Goal: Task Accomplishment & Management: Use online tool/utility

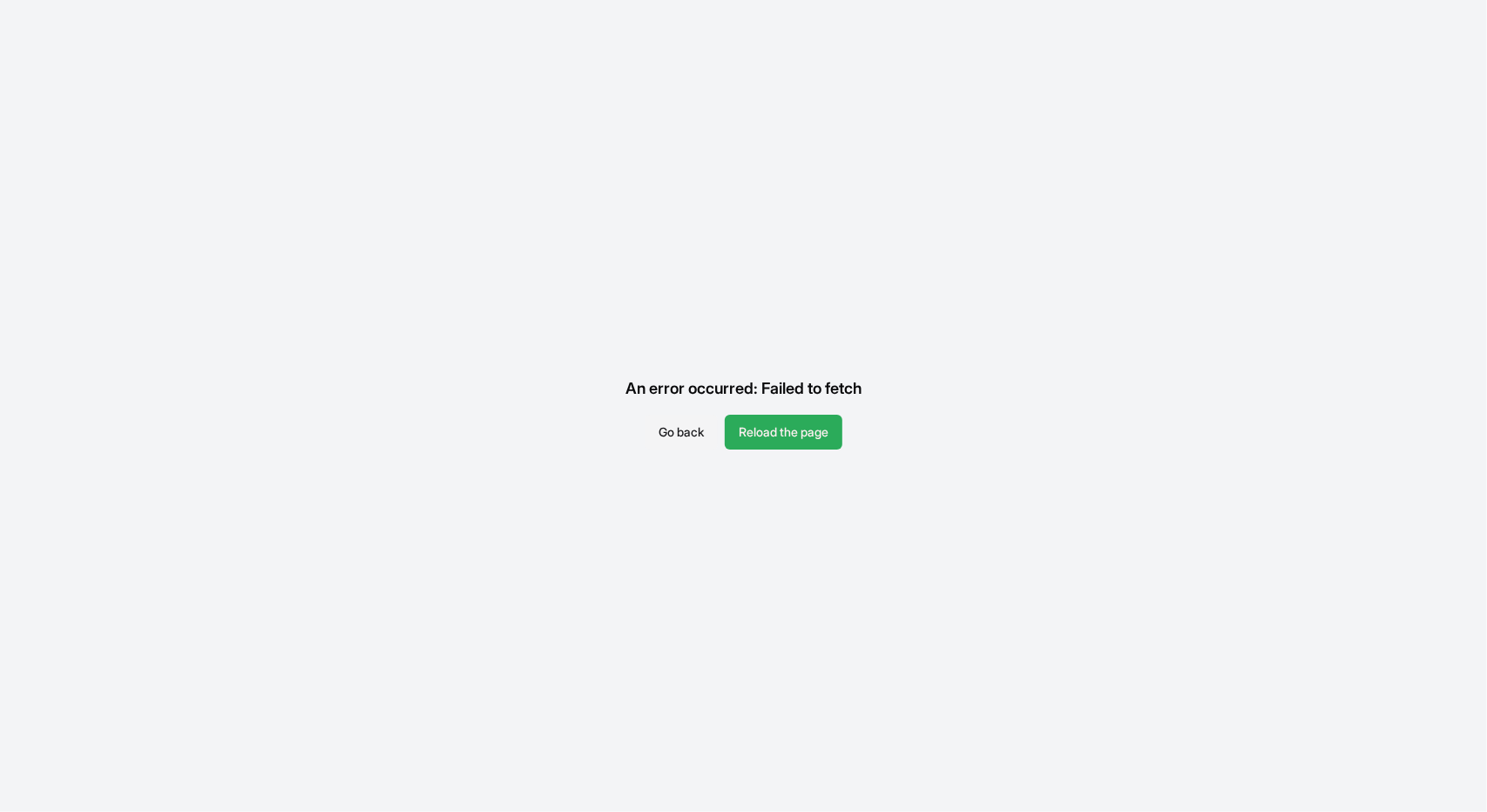
click at [725, 415] on button "Reload the page" at bounding box center [784, 432] width 118 height 35
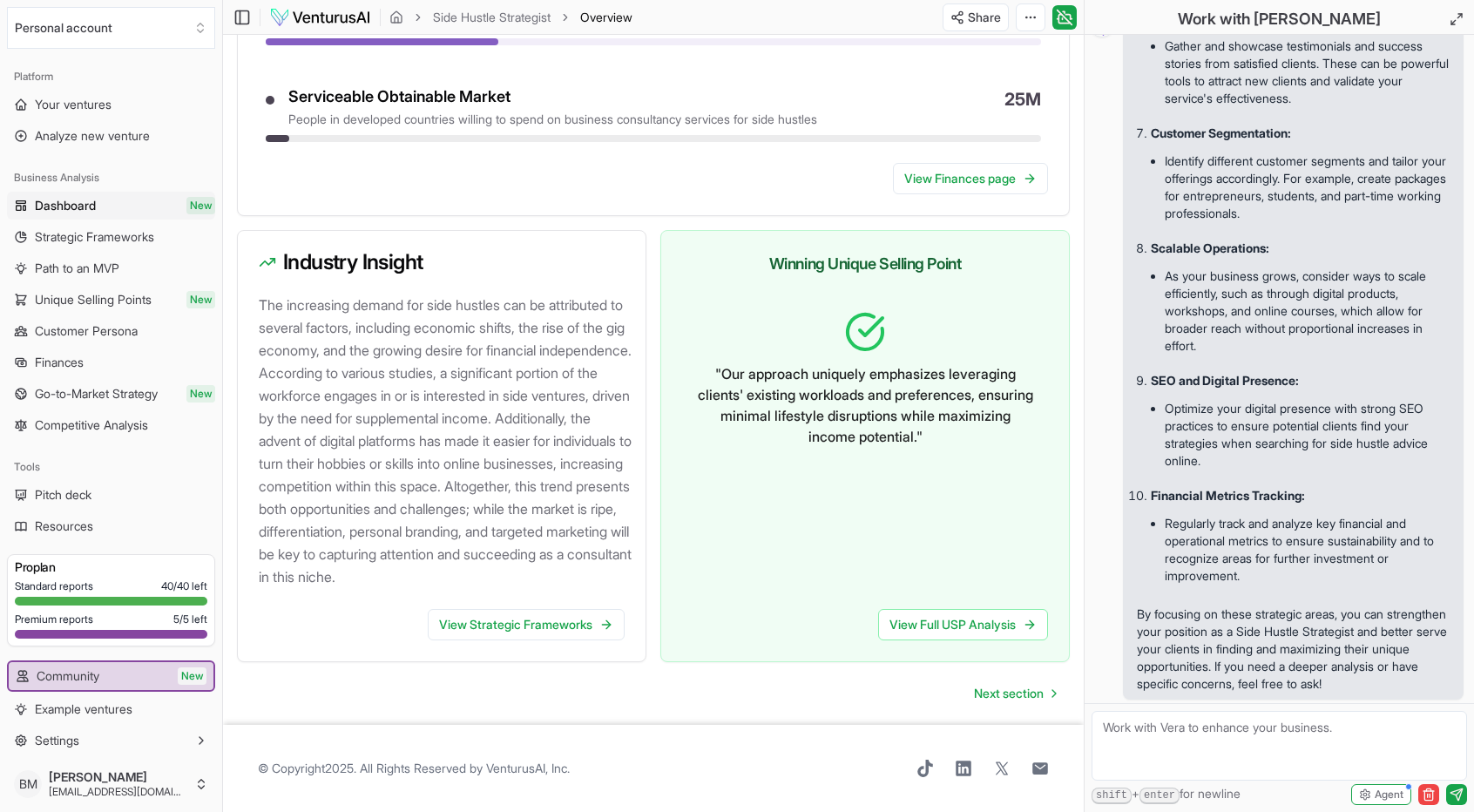
scroll to position [1714, 0]
click at [1007, 696] on span "Next section" at bounding box center [1008, 693] width 70 height 17
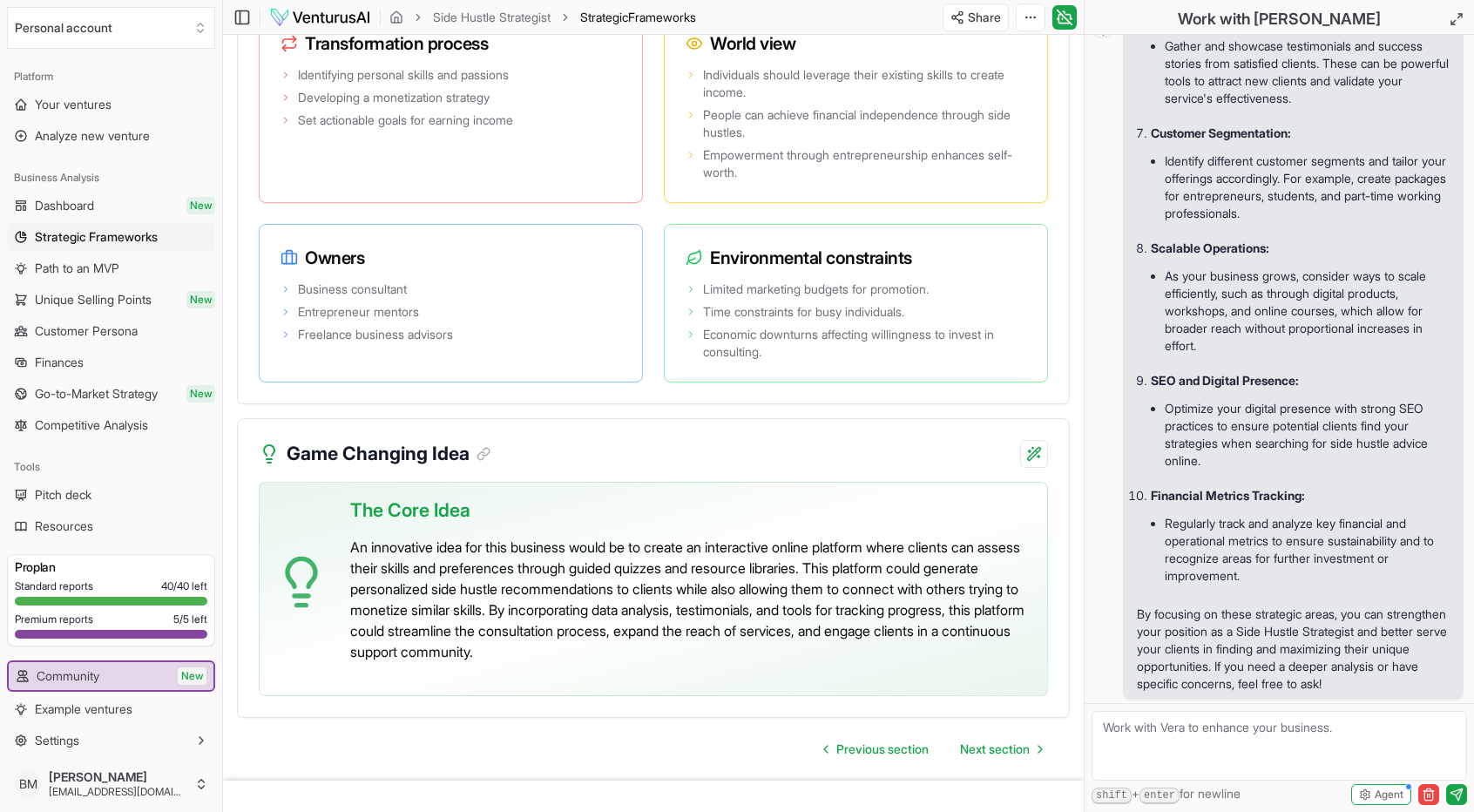
scroll to position [3866, 0]
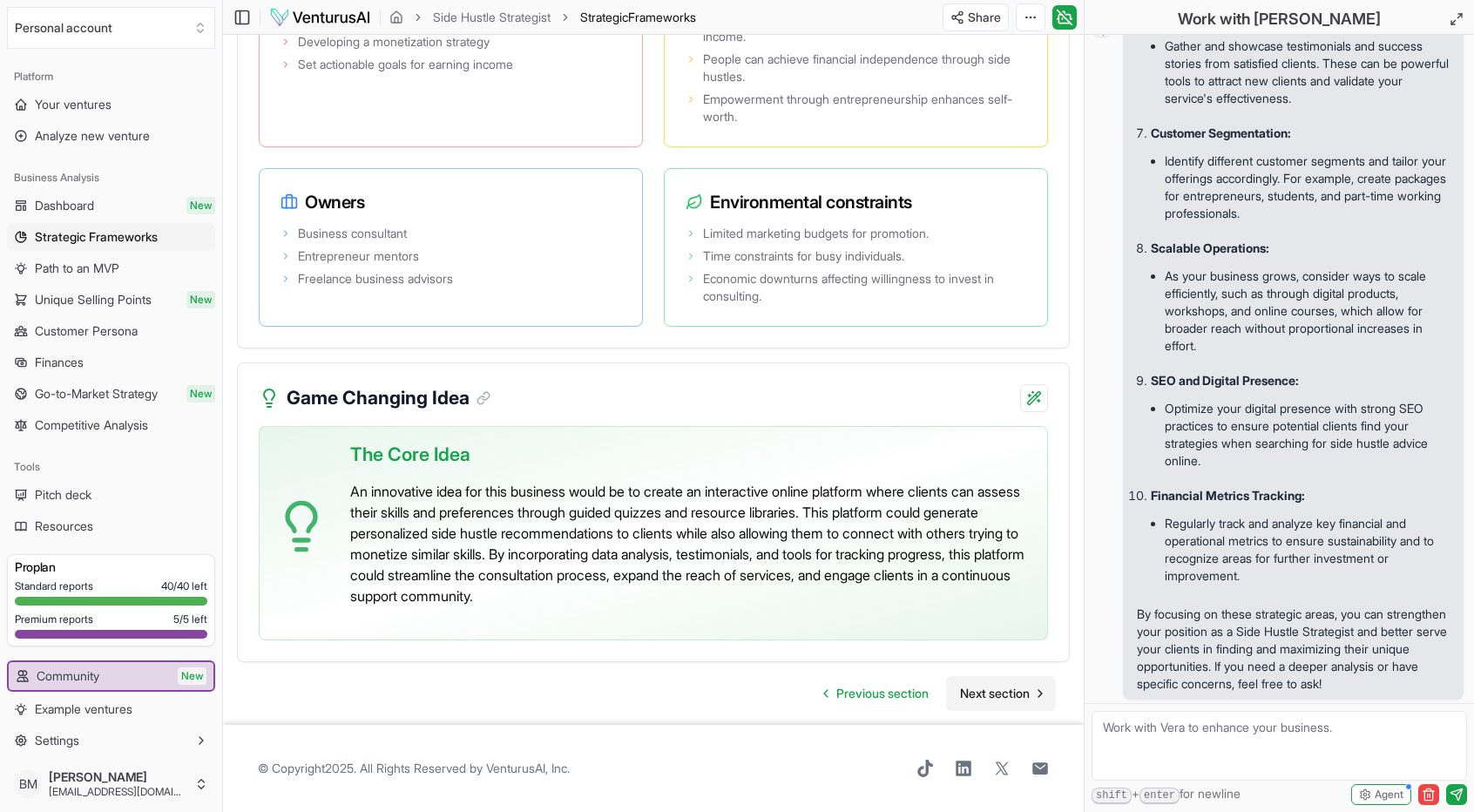
click at [1017, 687] on span "Next section" at bounding box center [995, 693] width 70 height 17
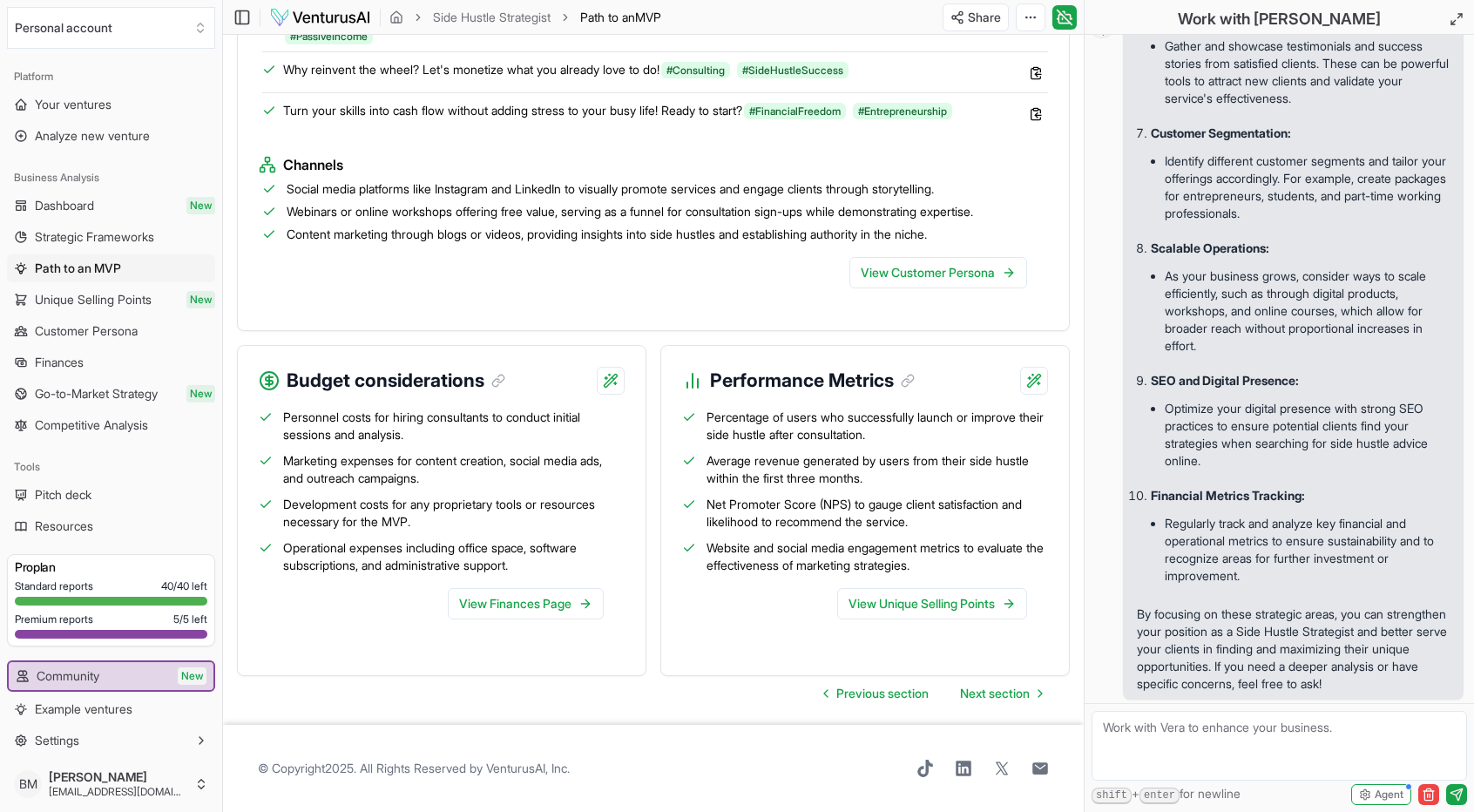
scroll to position [1818, 0]
click at [1003, 694] on span "Next section" at bounding box center [995, 693] width 70 height 17
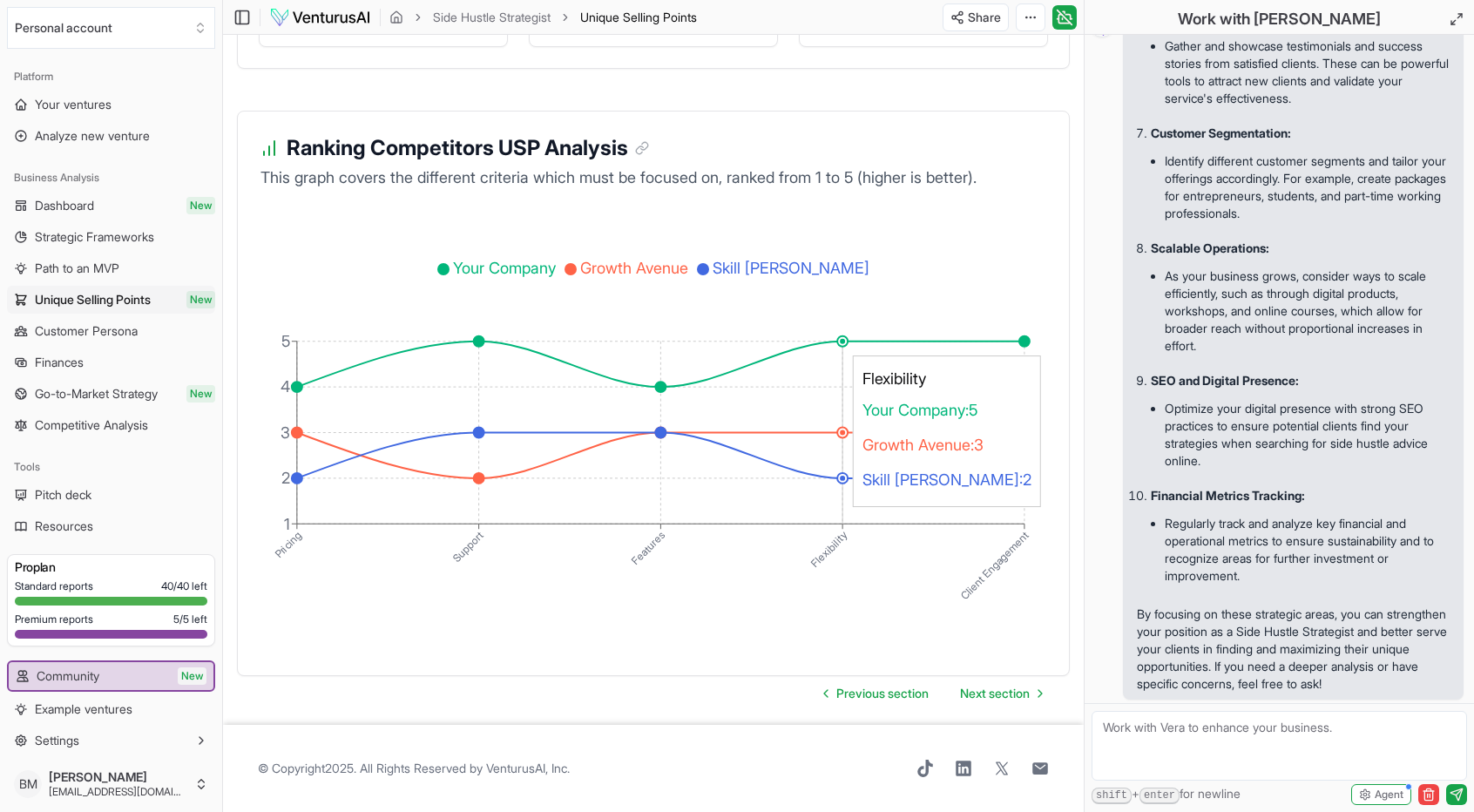
scroll to position [2881, 0]
click at [976, 695] on link "Next section" at bounding box center [1000, 694] width 109 height 35
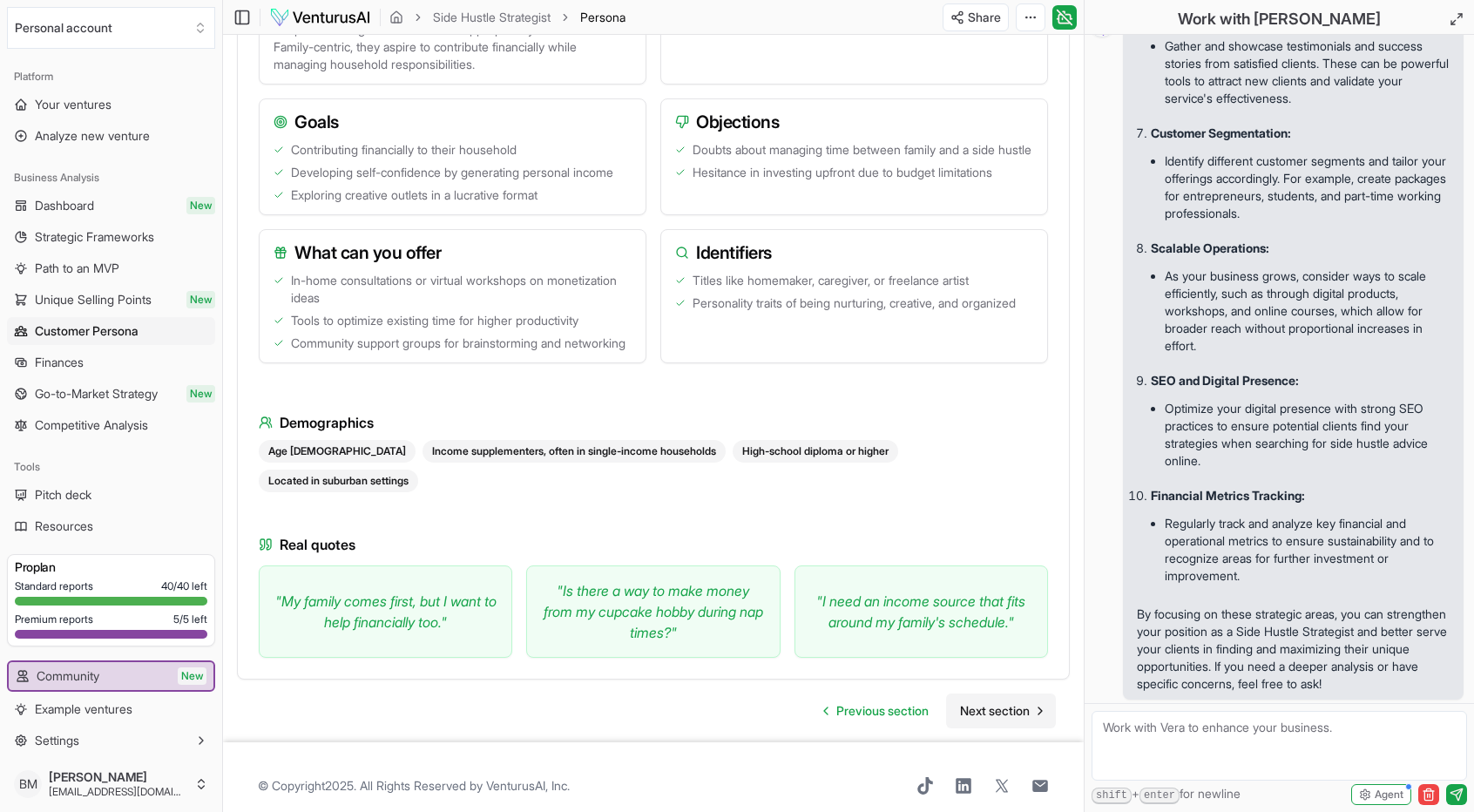
scroll to position [1575, 0]
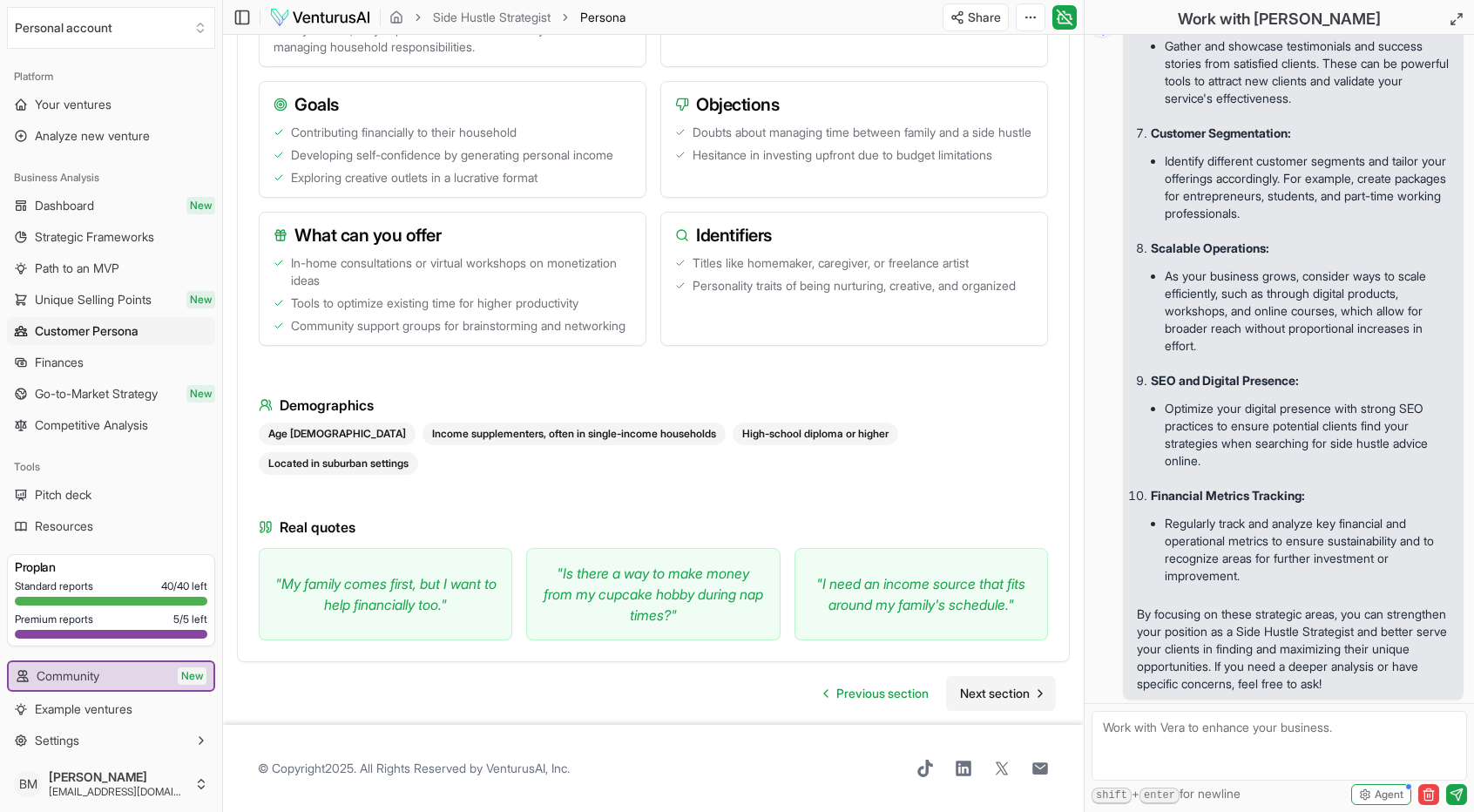
click at [1007, 685] on span "Next section" at bounding box center [995, 693] width 70 height 17
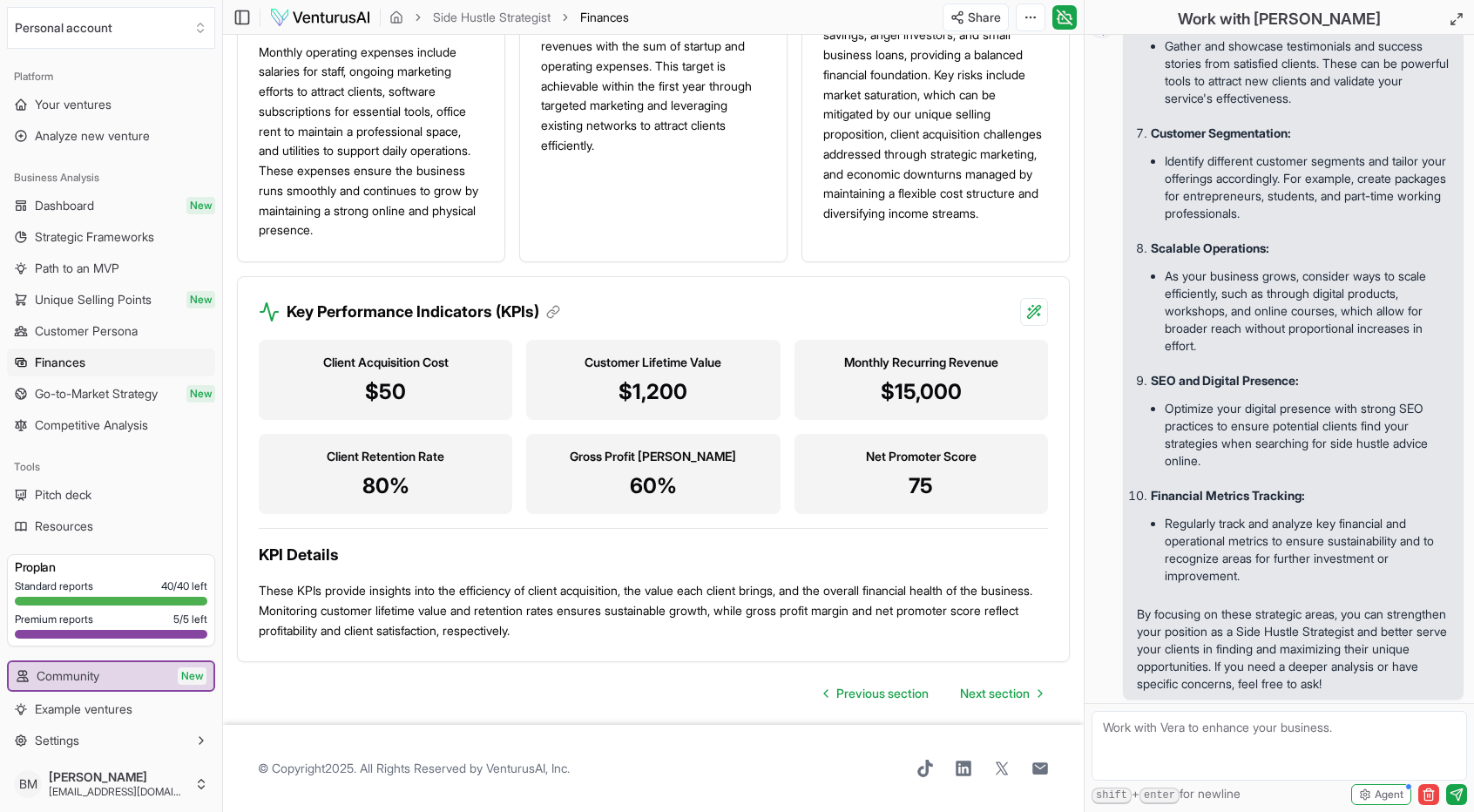
scroll to position [1553, 0]
click at [1011, 702] on span "Next section" at bounding box center [995, 693] width 70 height 17
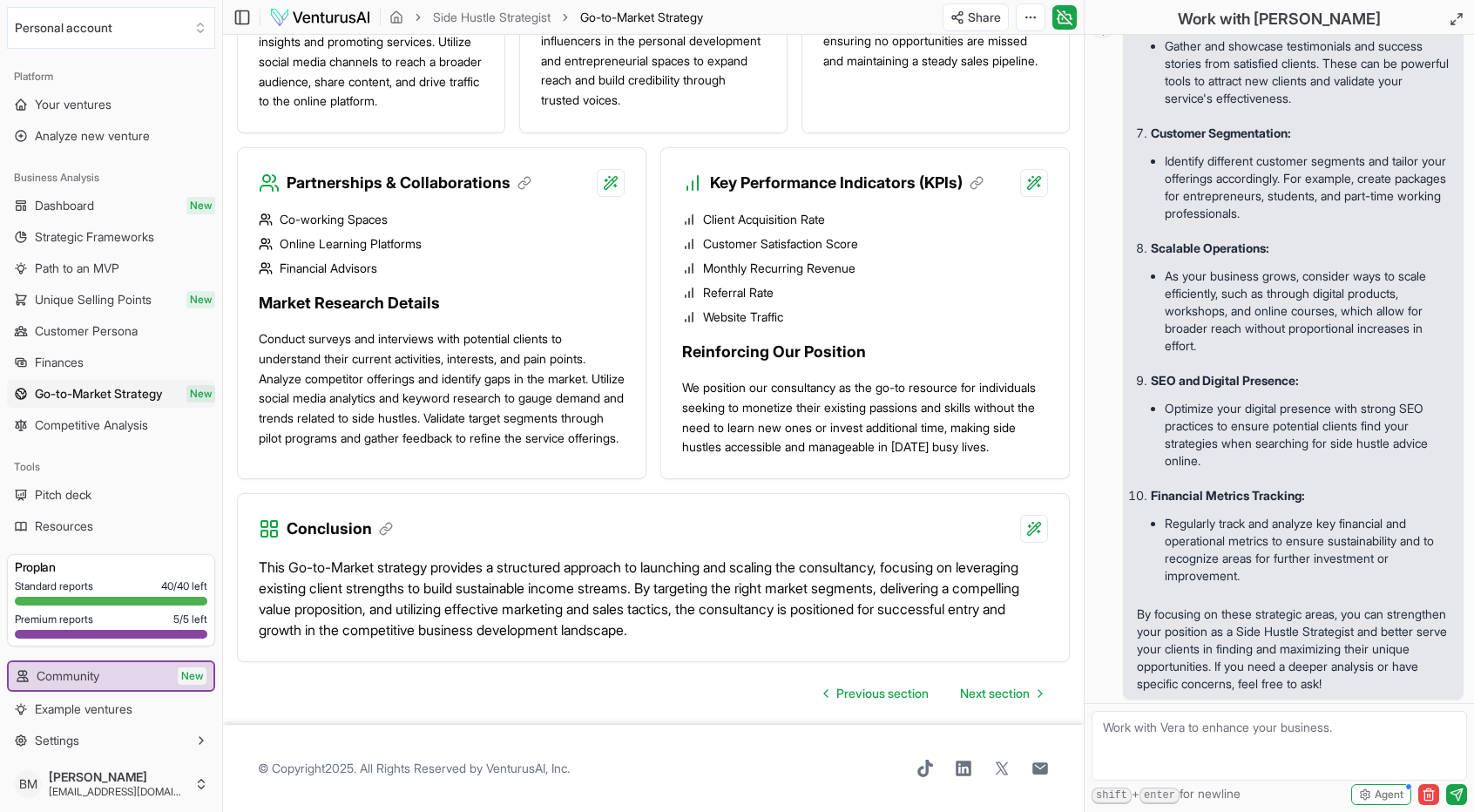
scroll to position [1720, 0]
click at [987, 703] on link "Next section" at bounding box center [1000, 694] width 109 height 35
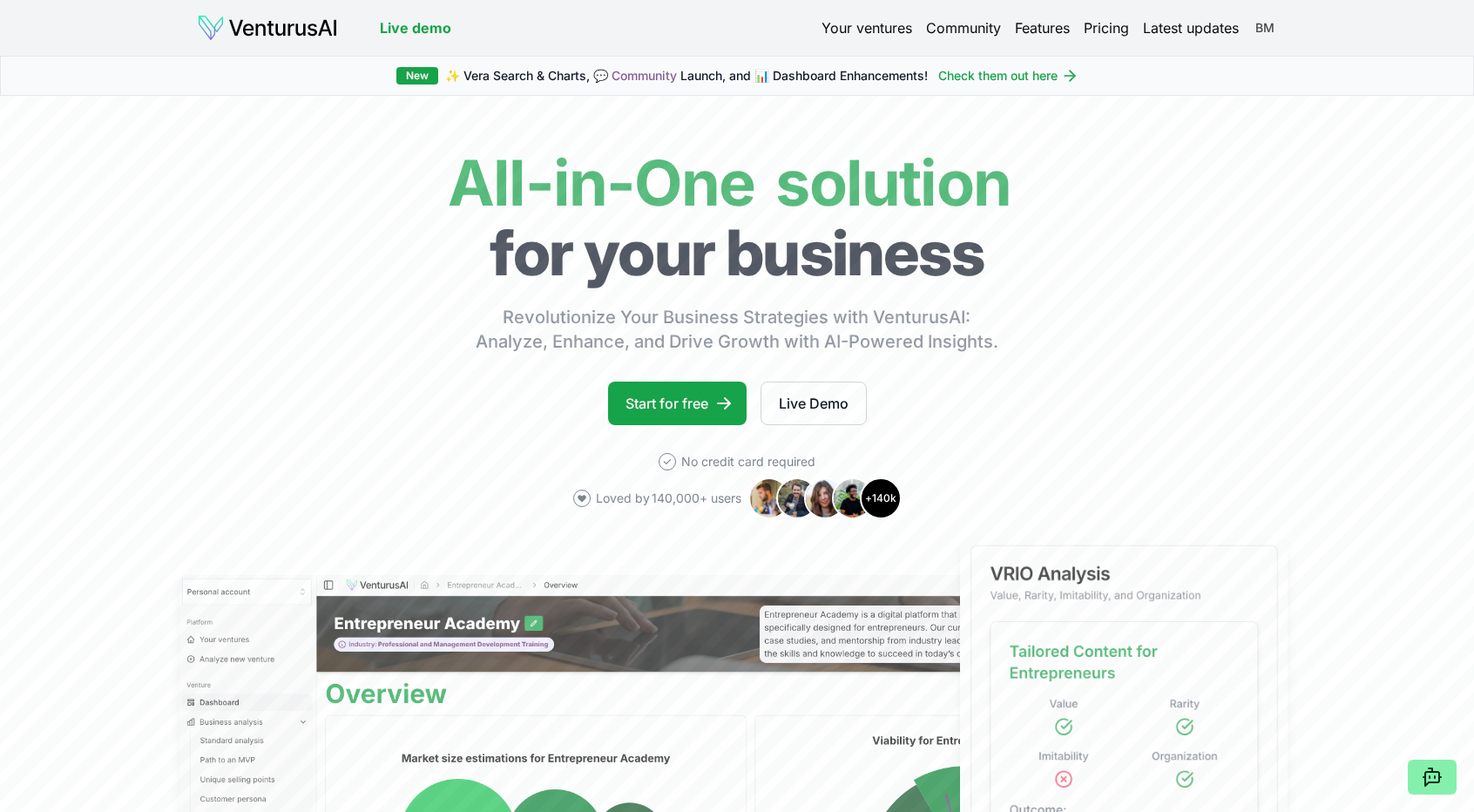
click at [1267, 27] on html "We value your privacy We use cookies to enhance your browsing experience, serve…" at bounding box center [737, 406] width 1474 height 812
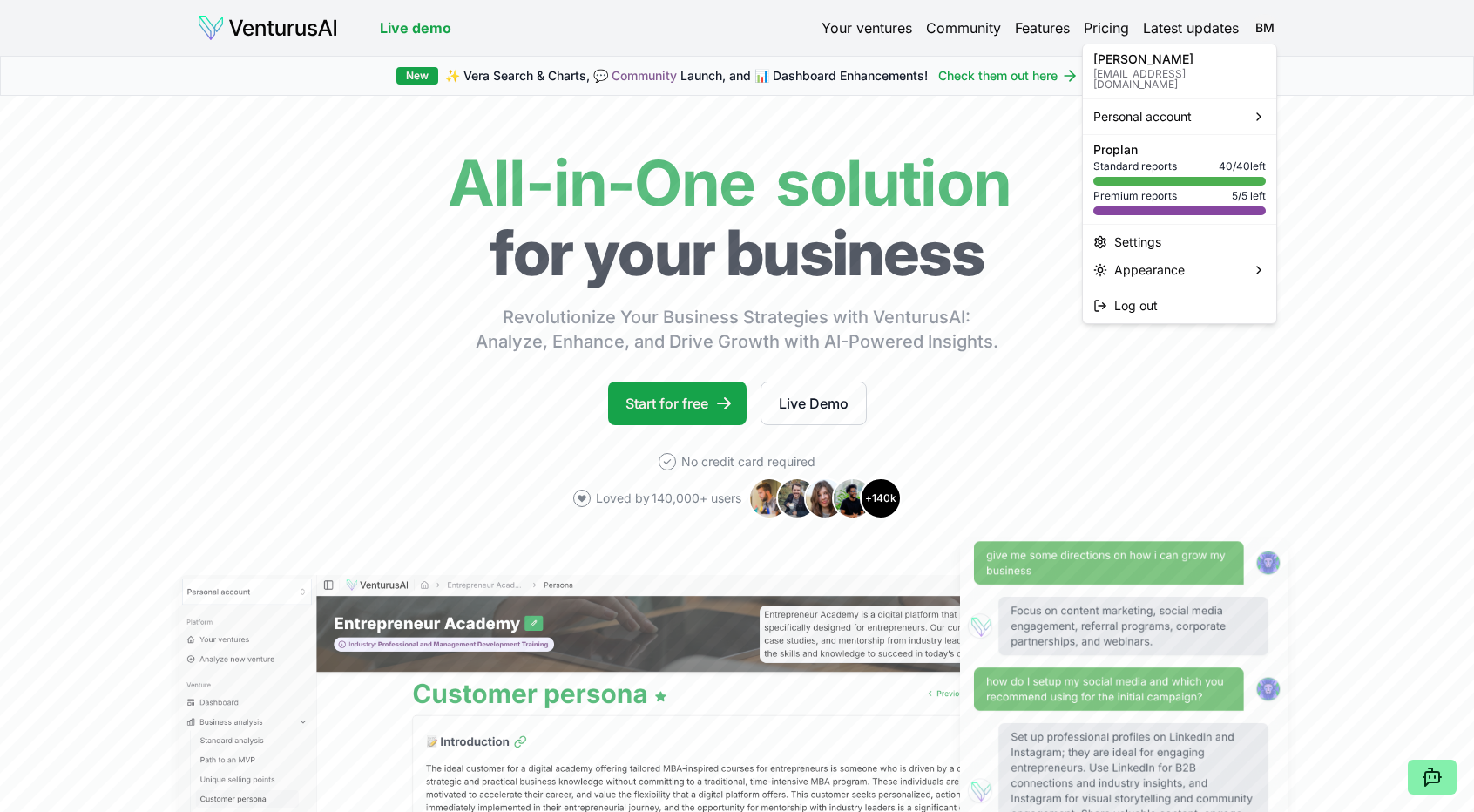
click at [411, 75] on html "We value your privacy We use cookies to enhance your browsing experience, serve…" at bounding box center [737, 406] width 1474 height 812
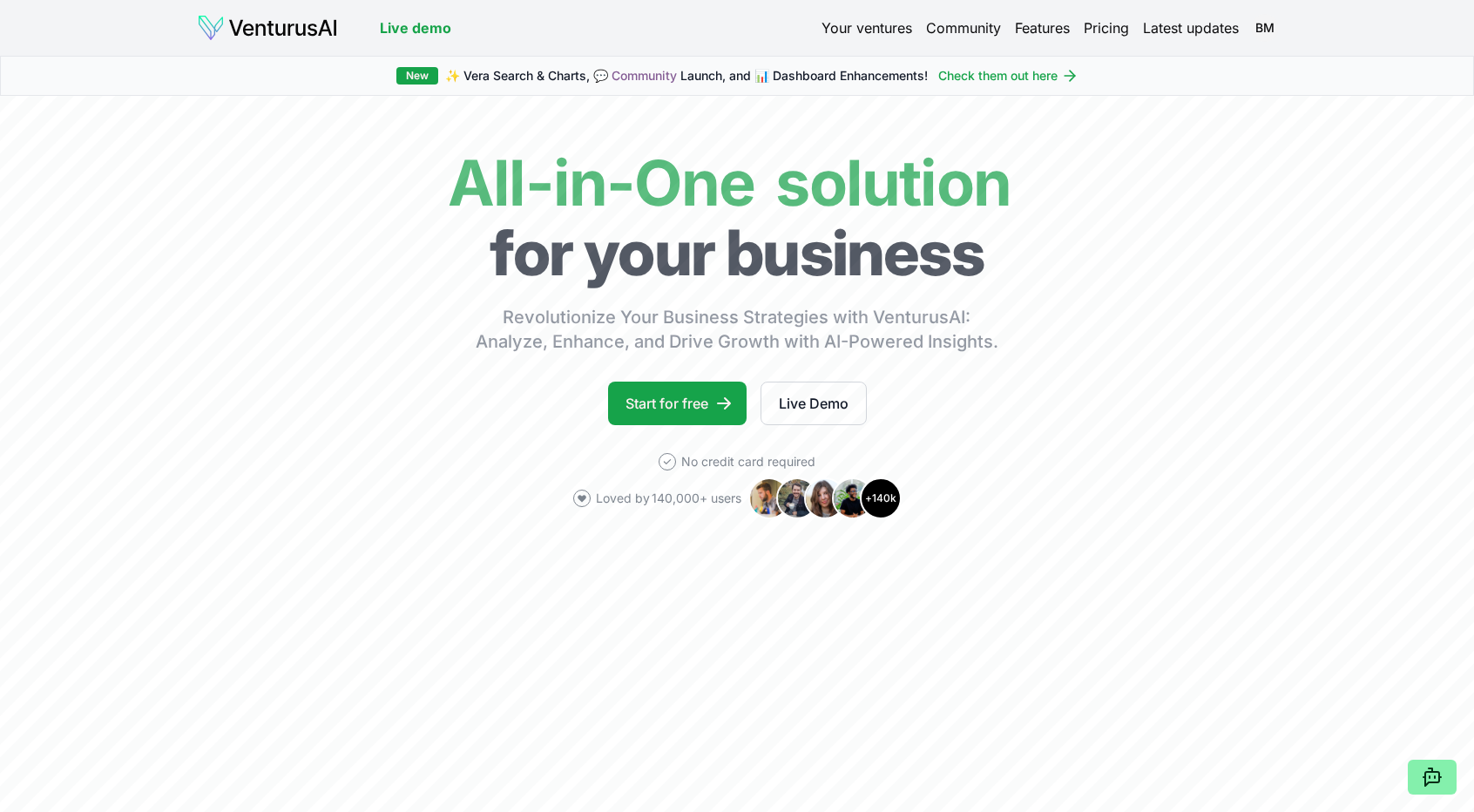
click at [873, 22] on link "Your ventures" at bounding box center [866, 27] width 90 height 21
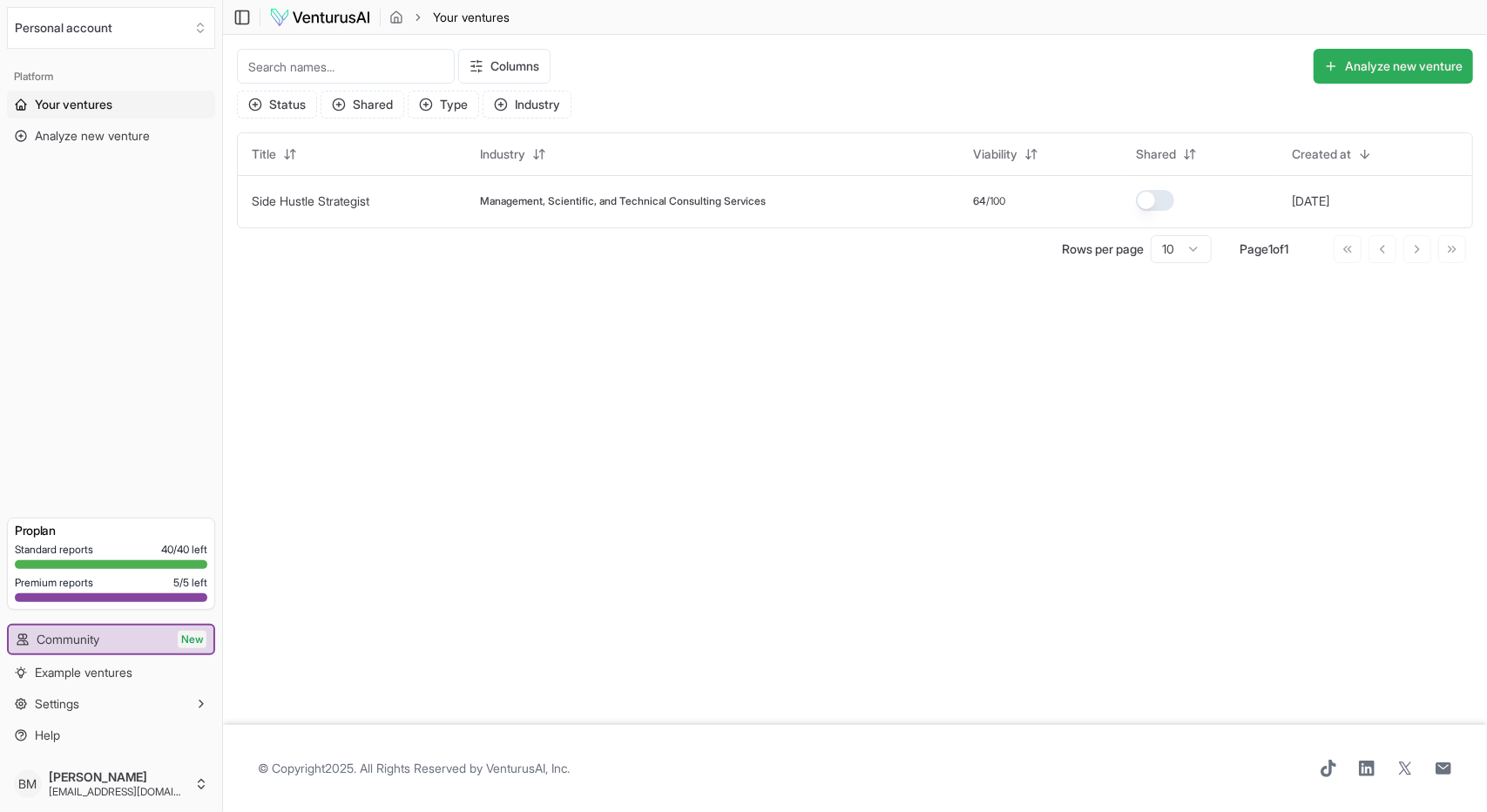
click at [1384, 63] on button "Analyze new venture" at bounding box center [1394, 66] width 159 height 35
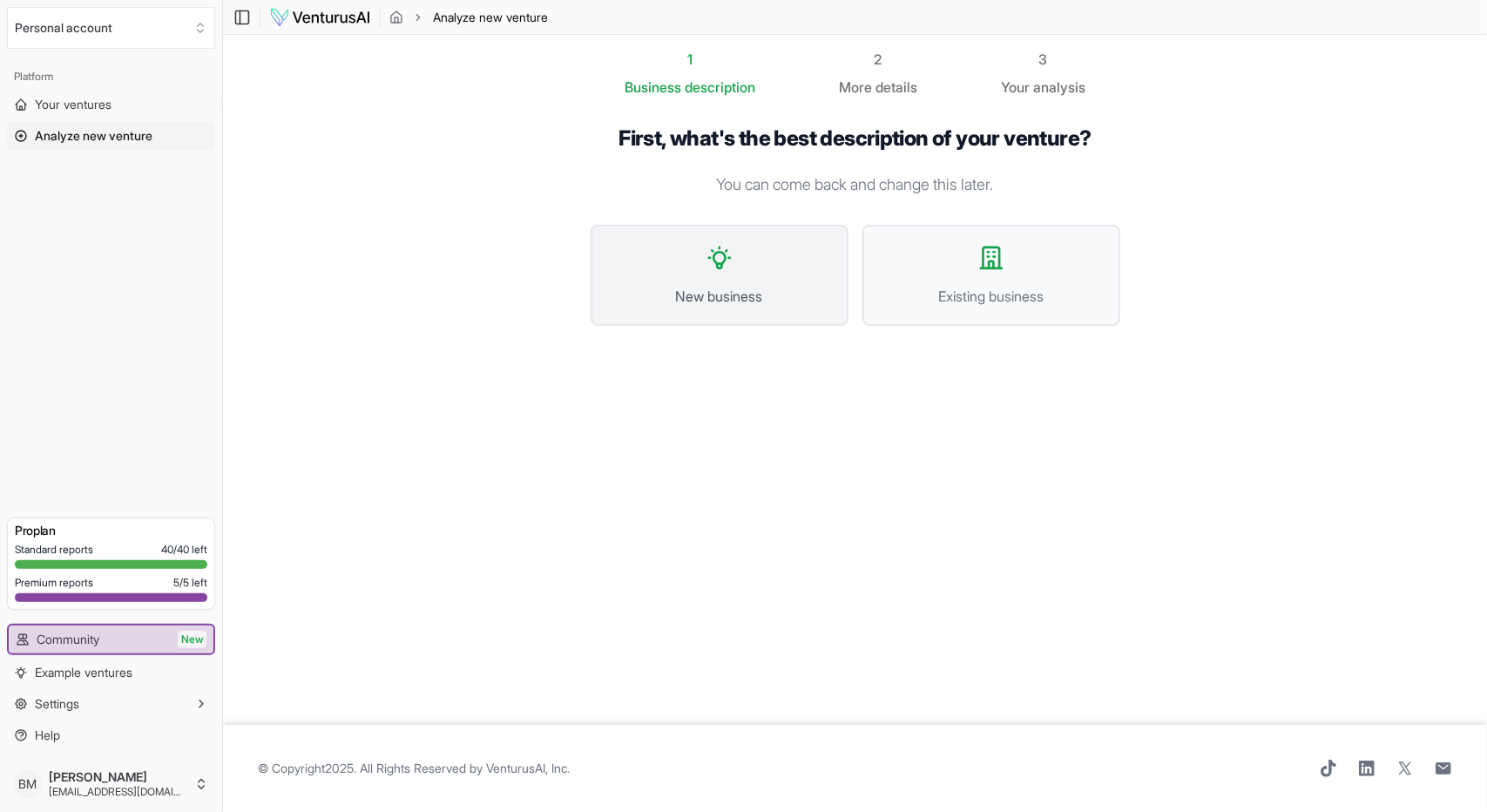
click at [746, 279] on button "New business" at bounding box center [719, 276] width 258 height 101
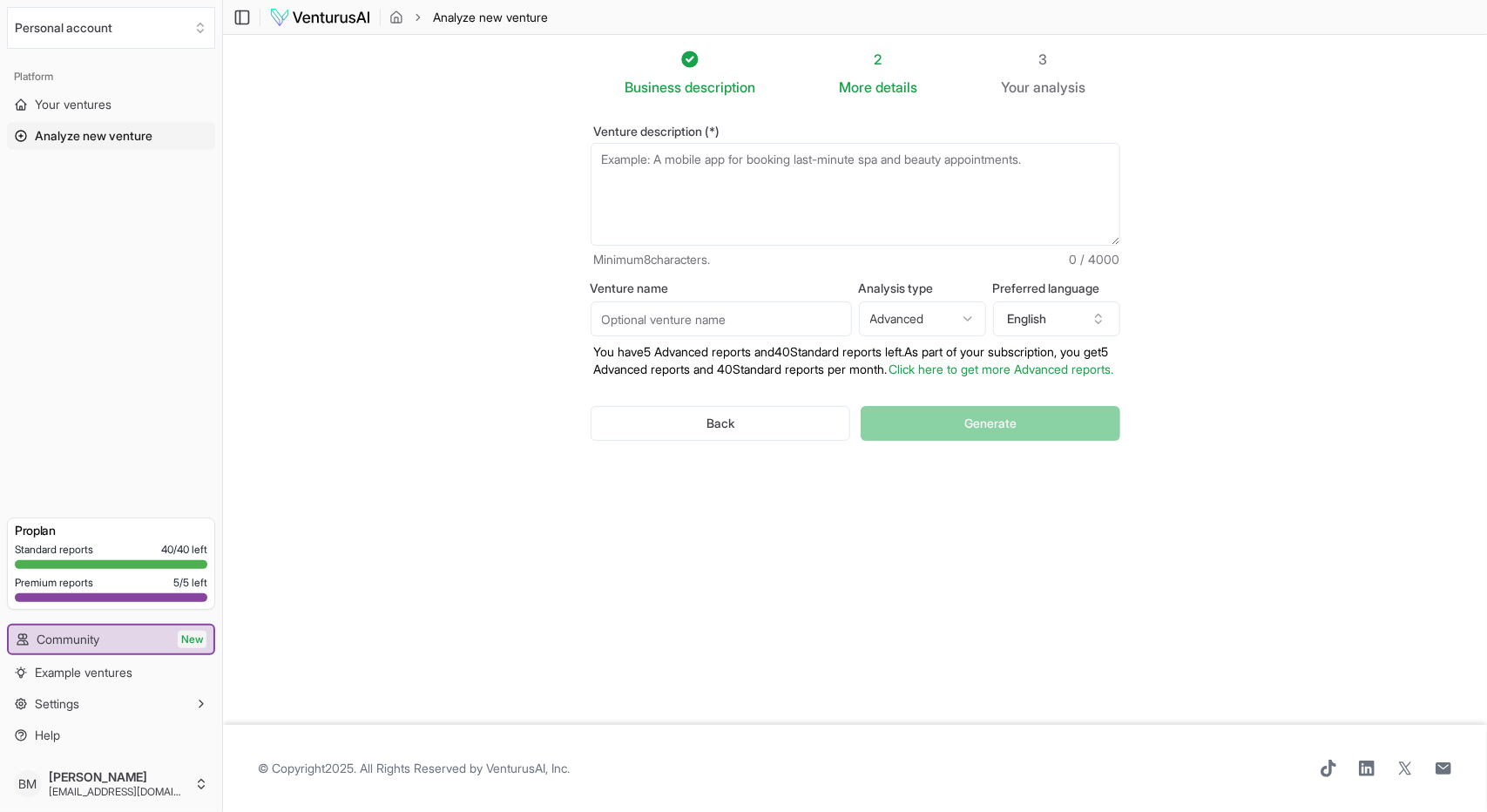
click at [612, 166] on textarea "Venture description (*)" at bounding box center [856, 194] width 530 height 103
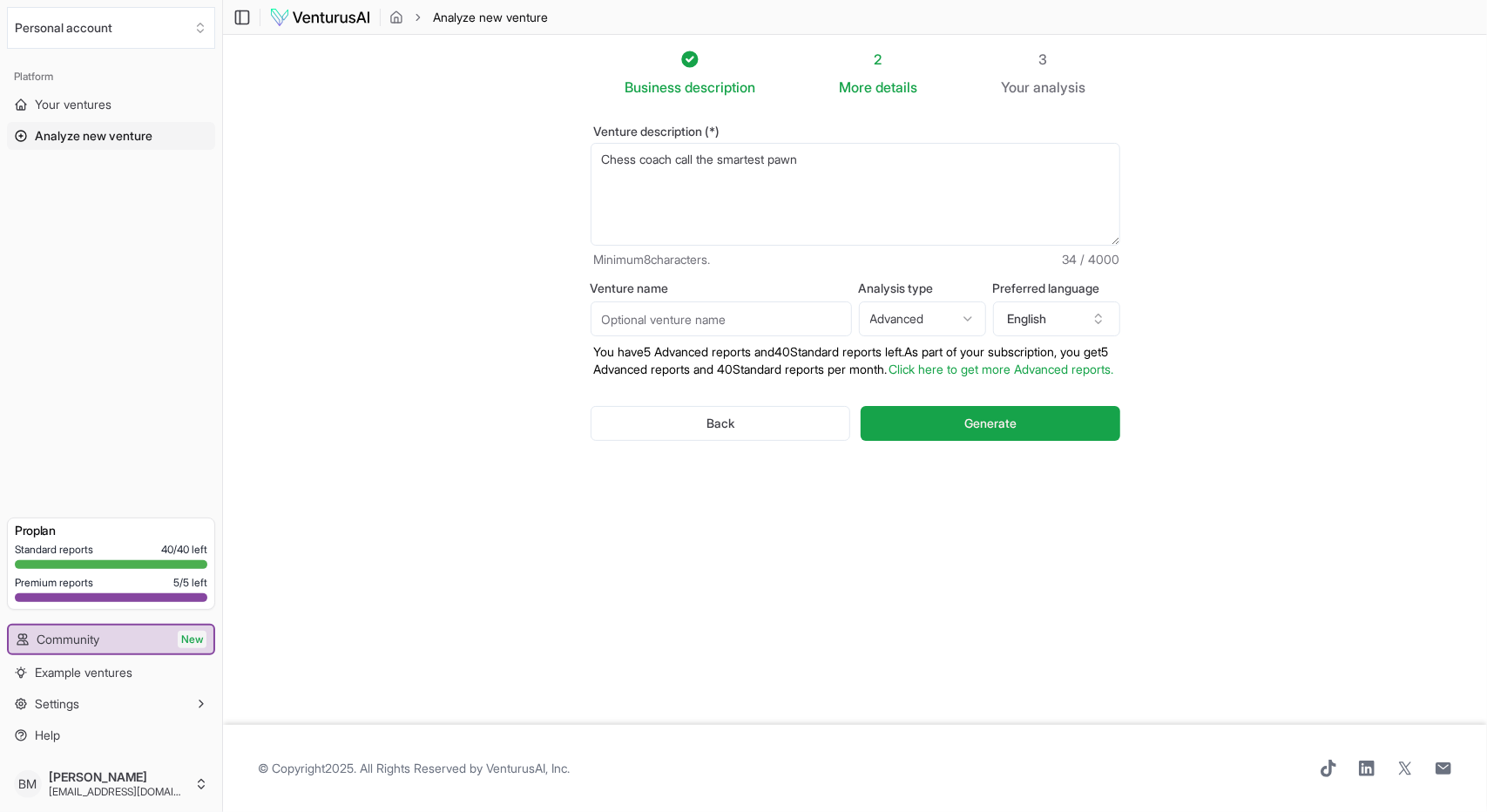
click at [783, 159] on textarea "Chess coach call the smartest pawn" at bounding box center [856, 194] width 530 height 103
click at [779, 159] on textarea "Chess coach call the smartest pawn" at bounding box center [856, 194] width 530 height 103
click at [831, 162] on textarea "Chess coach call the smartestpawn" at bounding box center [856, 194] width 530 height 103
type textarea "Chess coach call the smartestpawn focusing on chess psychology"
click at [999, 432] on span "Generate" at bounding box center [990, 423] width 52 height 17
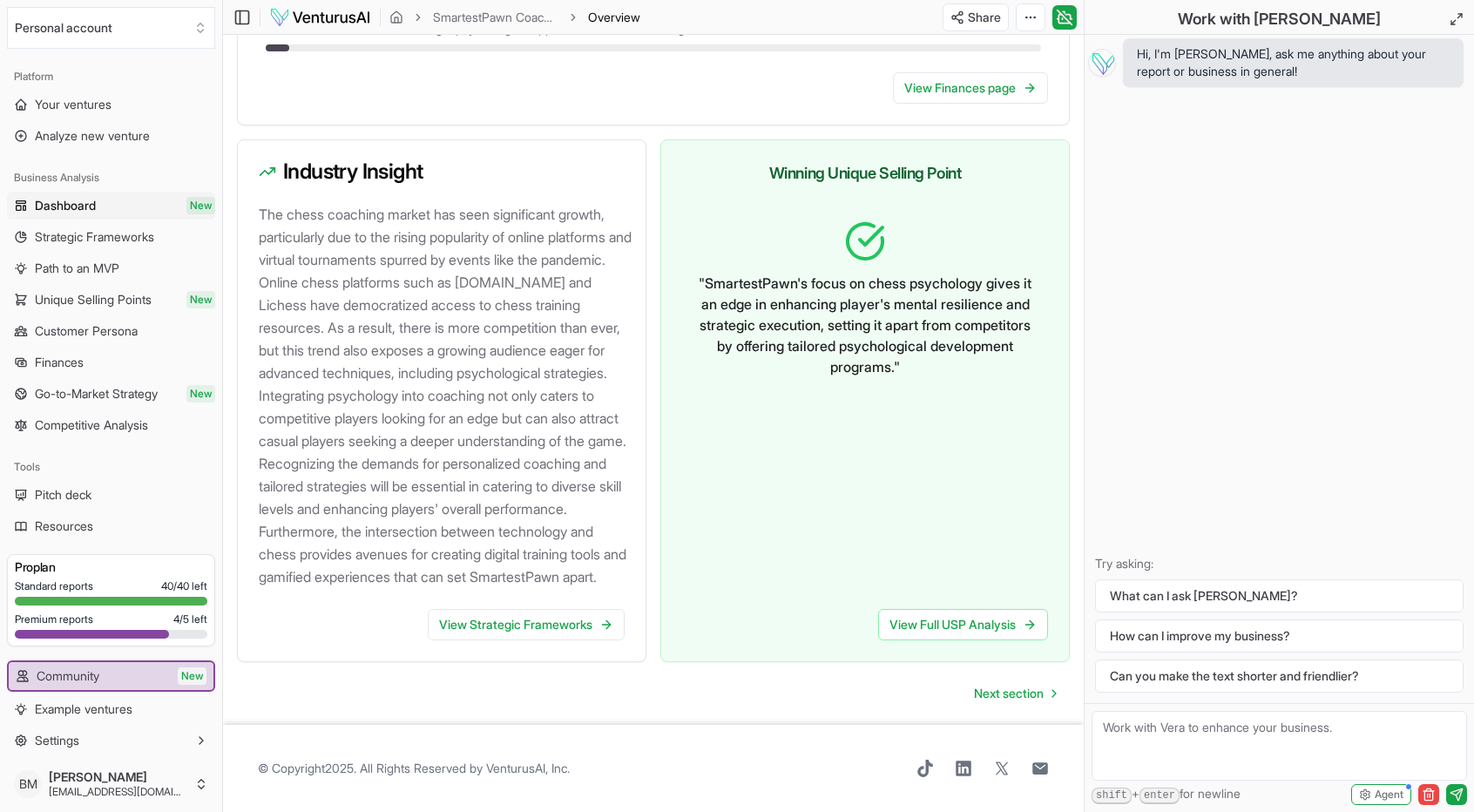
scroll to position [1818, 0]
click at [1035, 687] on span "Next section" at bounding box center [1008, 693] width 70 height 17
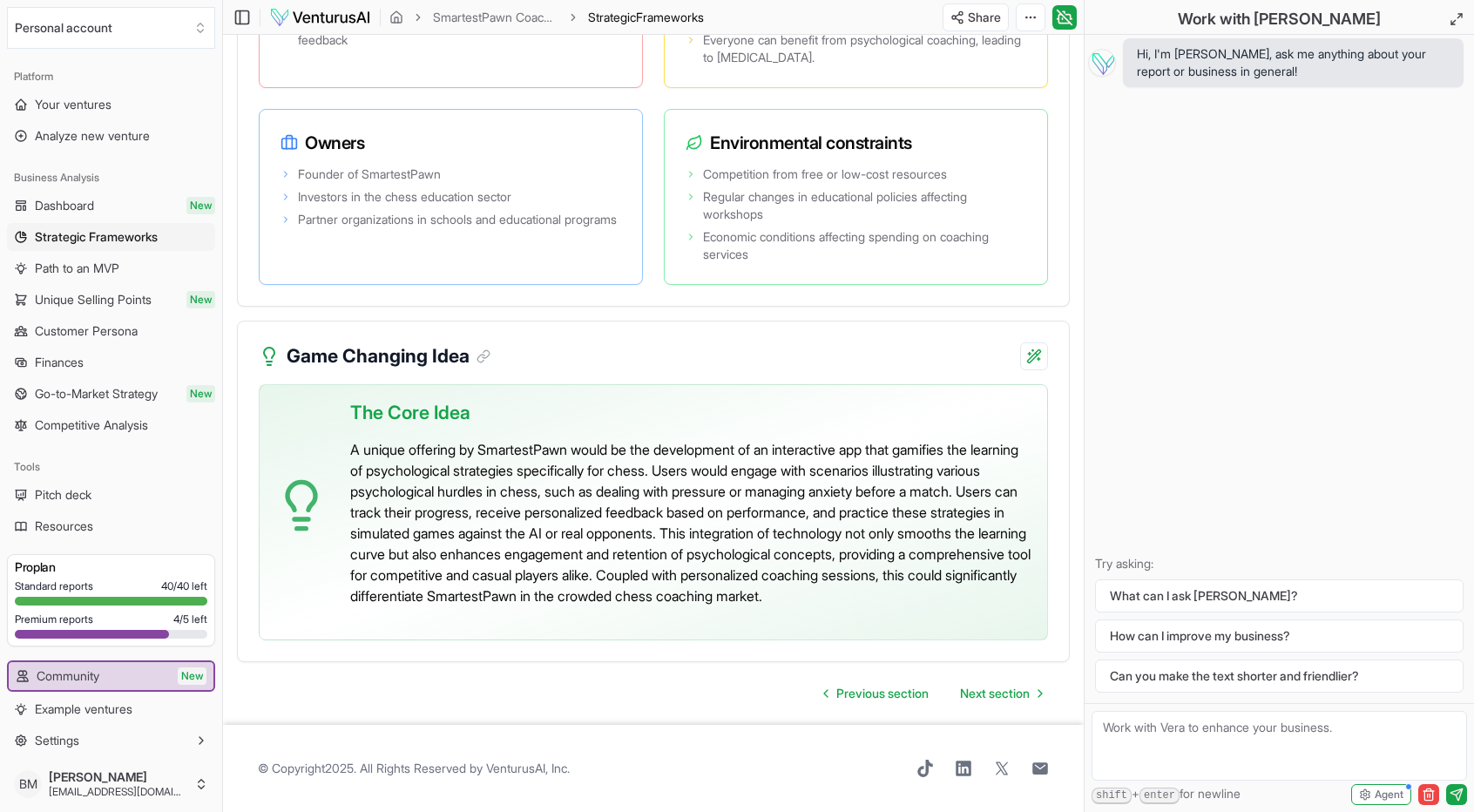
scroll to position [3986, 0]
click at [1011, 687] on span "Next section" at bounding box center [995, 693] width 70 height 17
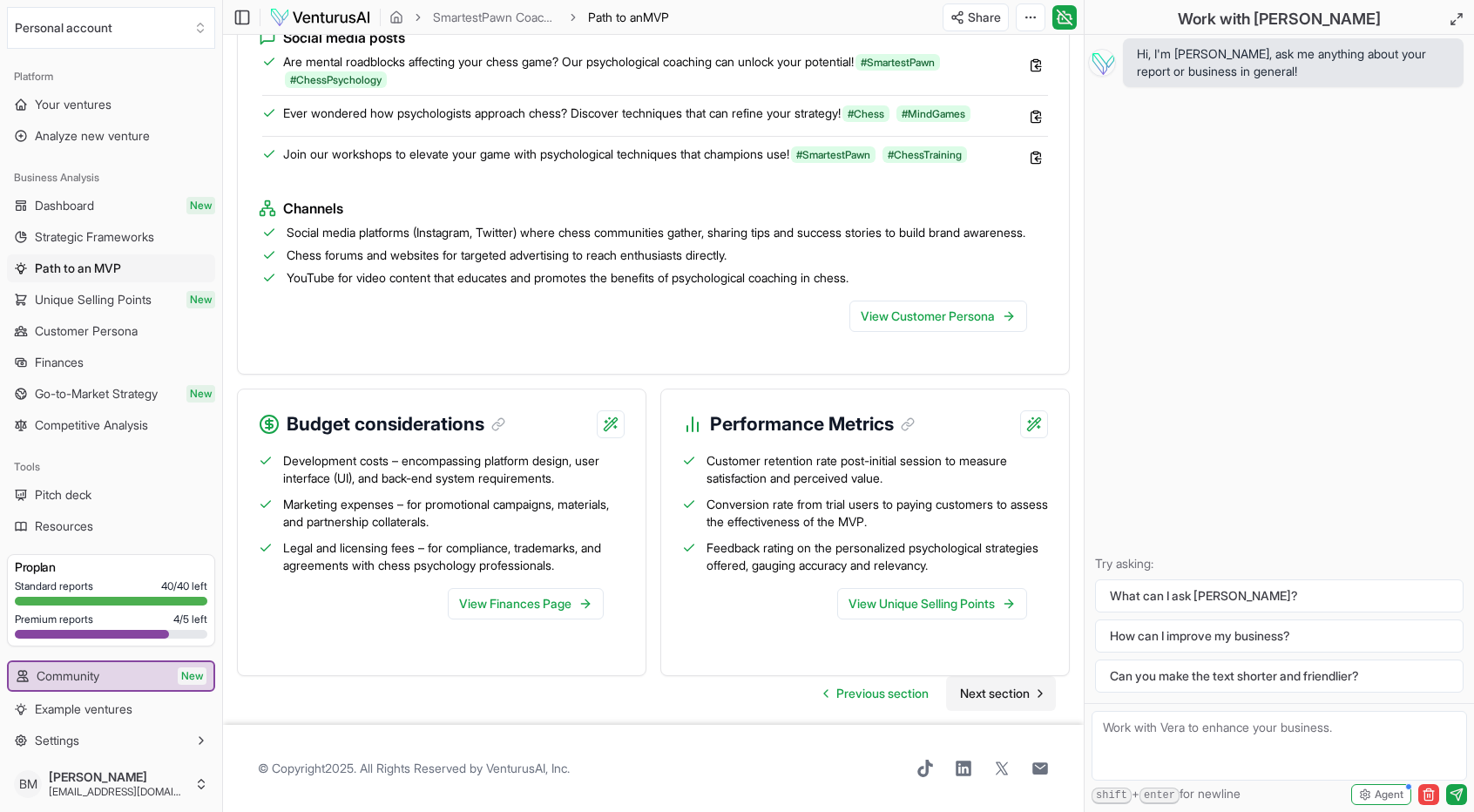
scroll to position [1703, 0]
click at [1001, 693] on span "Next section" at bounding box center [995, 693] width 70 height 17
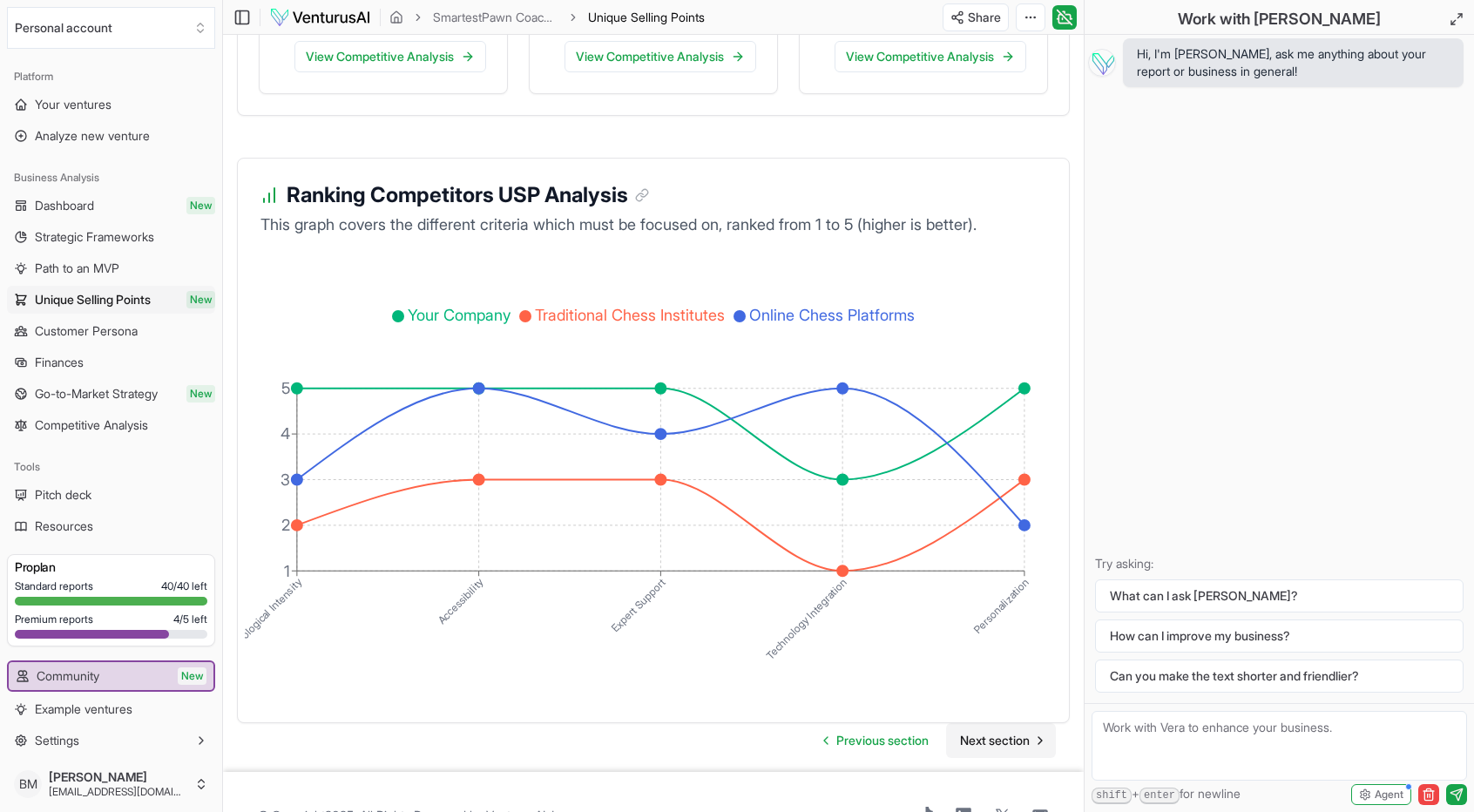
scroll to position [3190, 0]
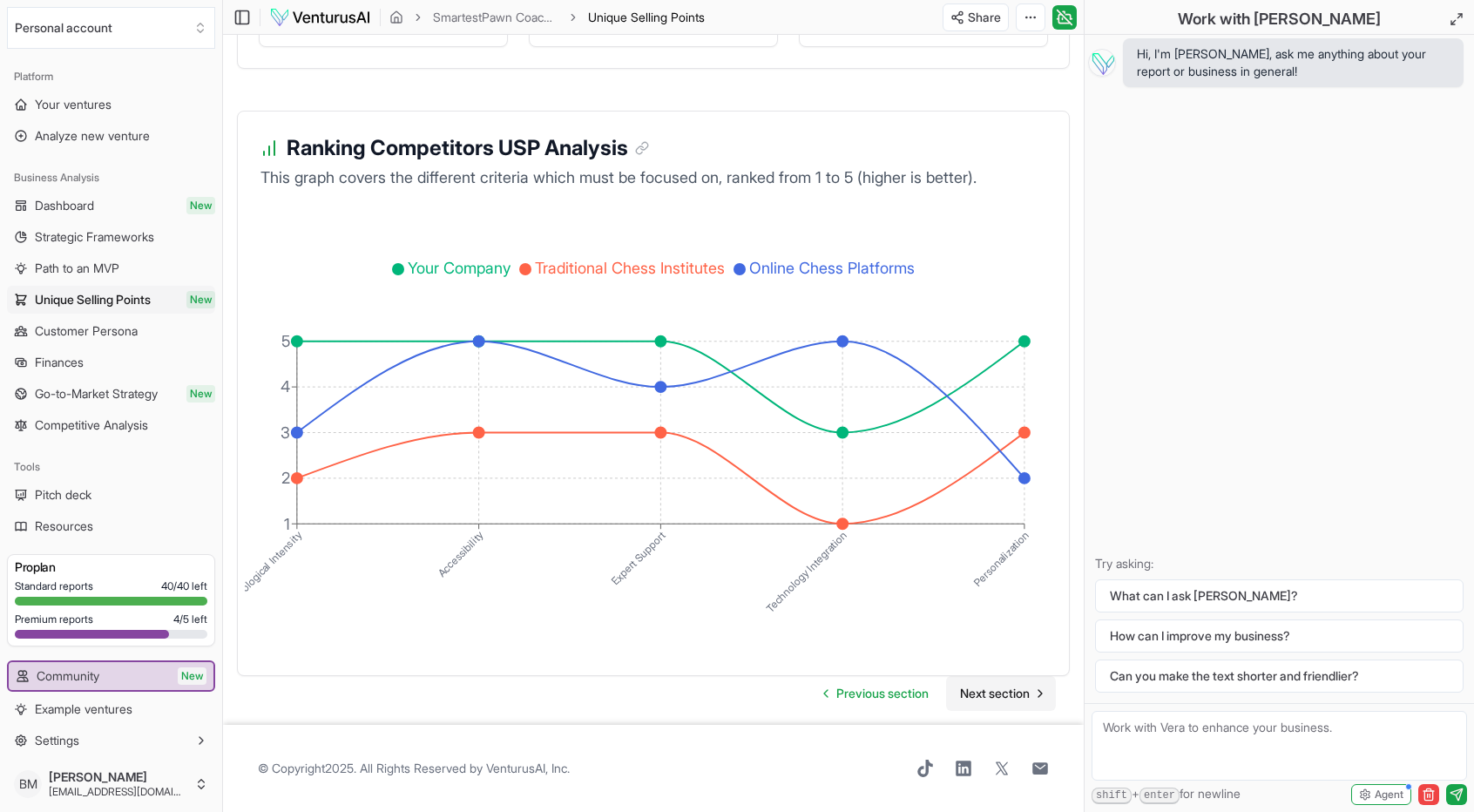
click at [1007, 692] on span "Next section" at bounding box center [995, 693] width 70 height 17
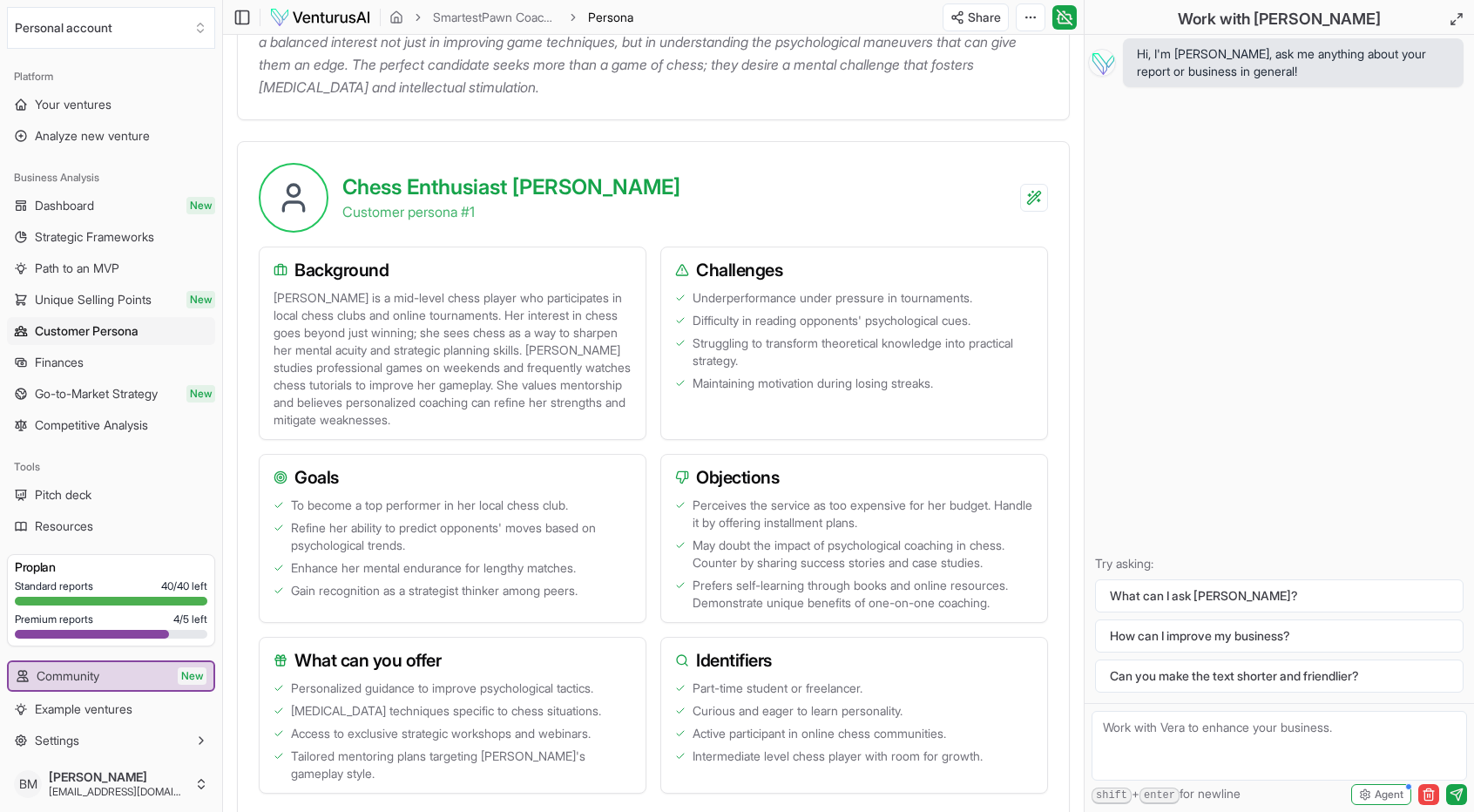
scroll to position [323, 0]
